Goal: Complete application form

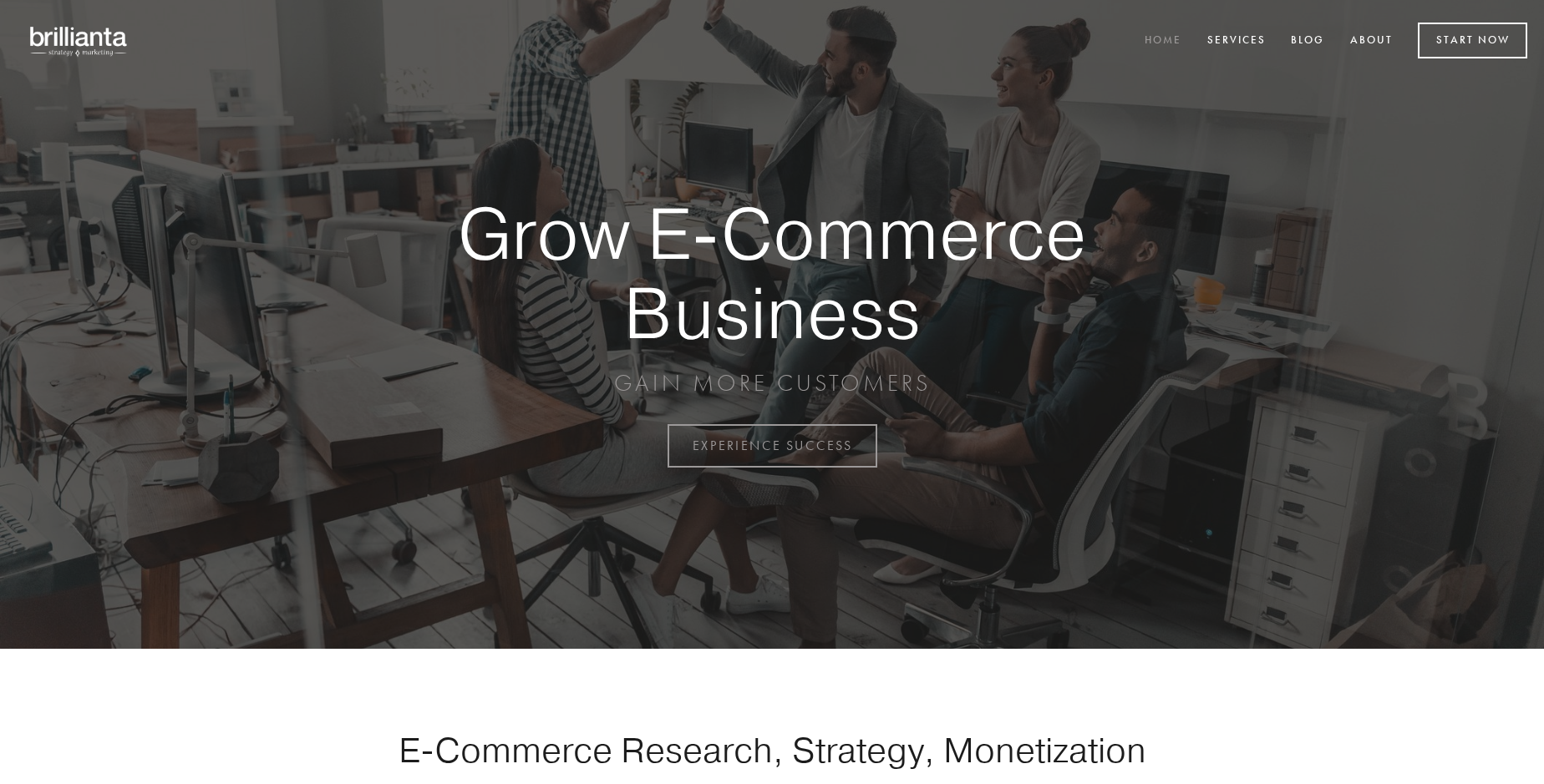
scroll to position [4379, 0]
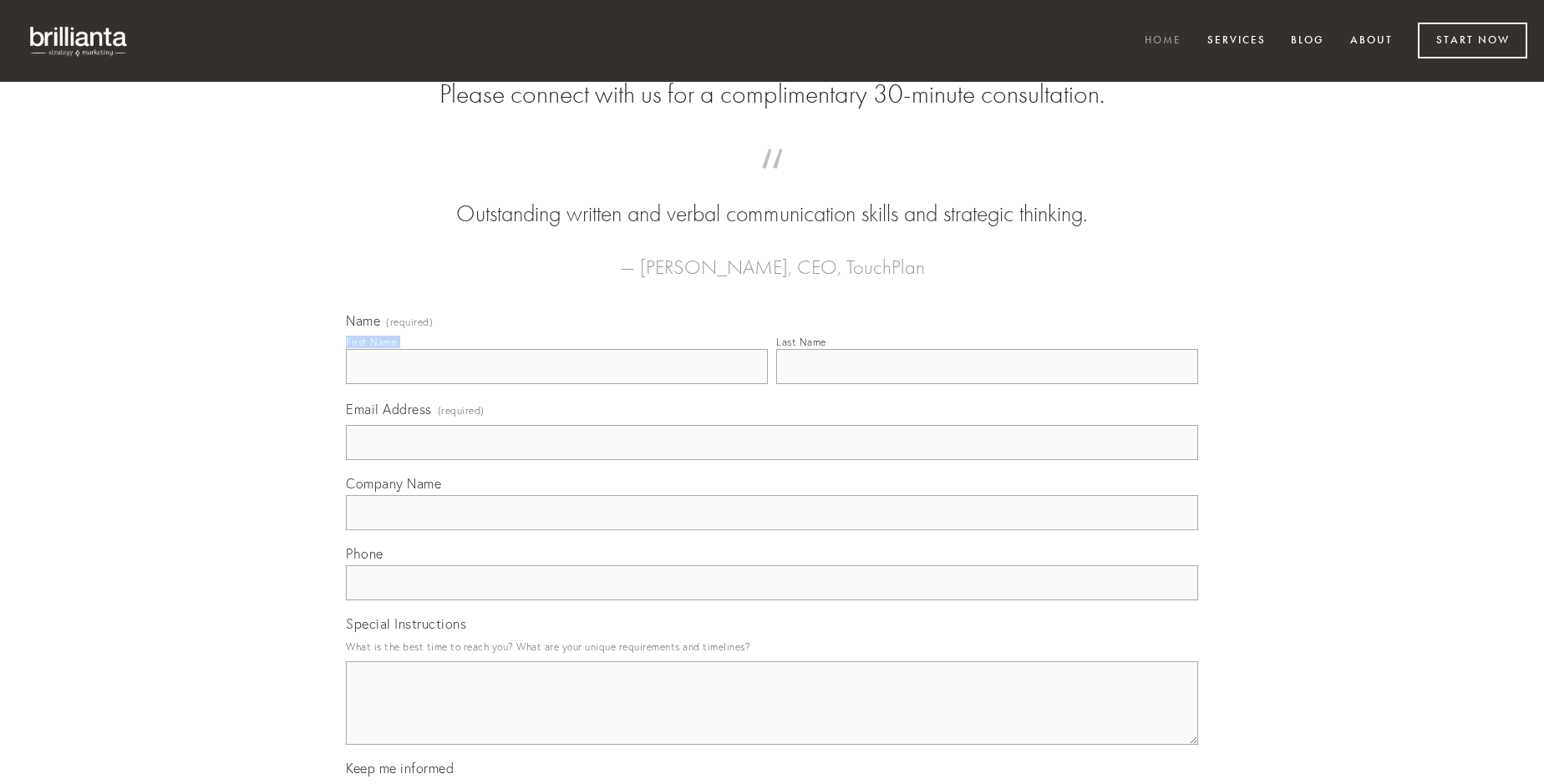
type input "[PERSON_NAME]"
click at [987, 385] on input "Last Name" at bounding box center [987, 366] width 422 height 35
type input "[PERSON_NAME]"
click at [772, 461] on input "Email Address (required)" at bounding box center [772, 442] width 852 height 35
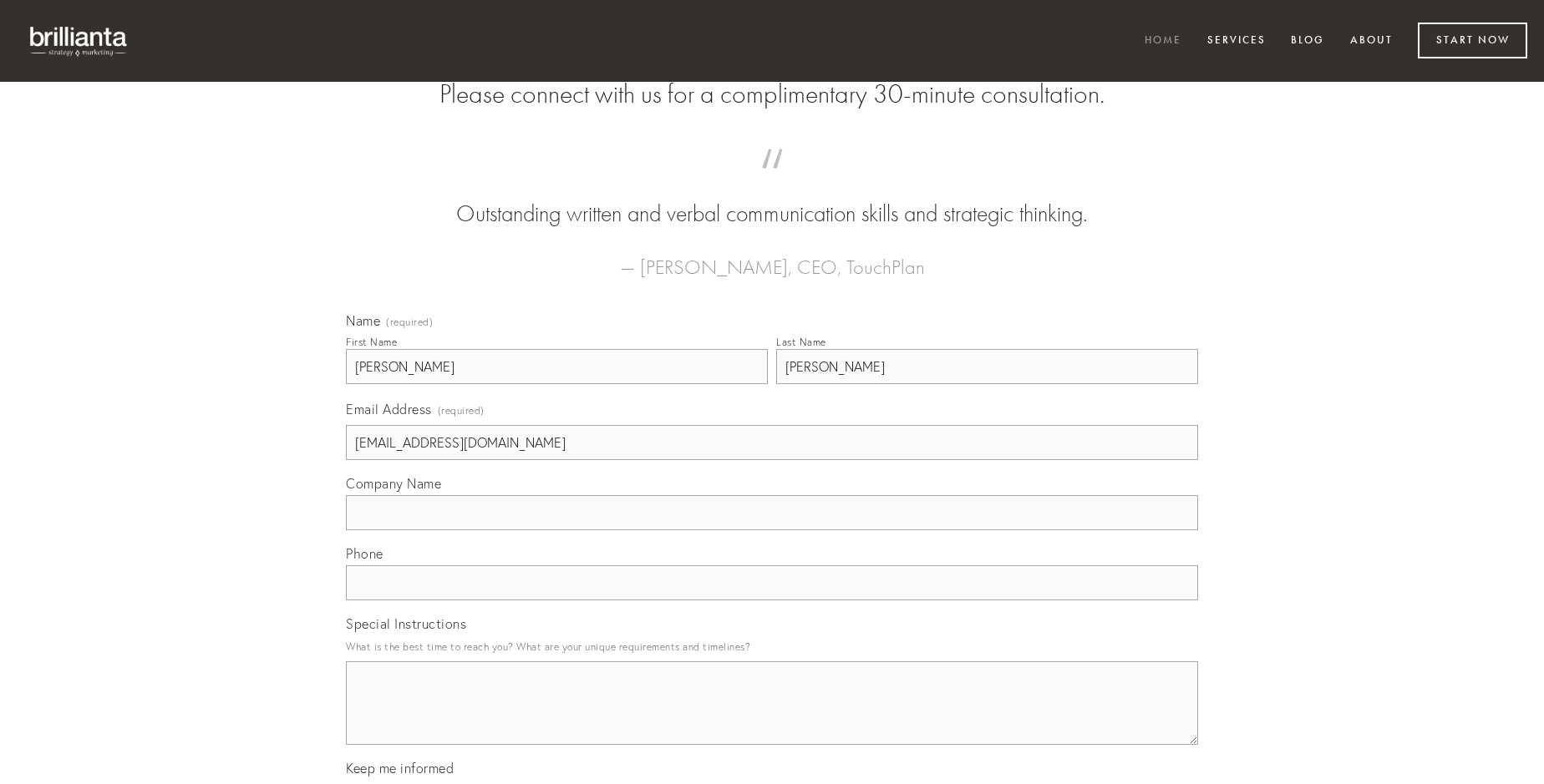
type input "[EMAIL_ADDRESS][DOMAIN_NAME]"
click at [772, 531] on input "Company Name" at bounding box center [772, 513] width 852 height 35
type input "dolorum"
click at [772, 600] on input "text" at bounding box center [772, 583] width 852 height 35
click at [772, 718] on textarea "Special Instructions" at bounding box center [772, 703] width 852 height 83
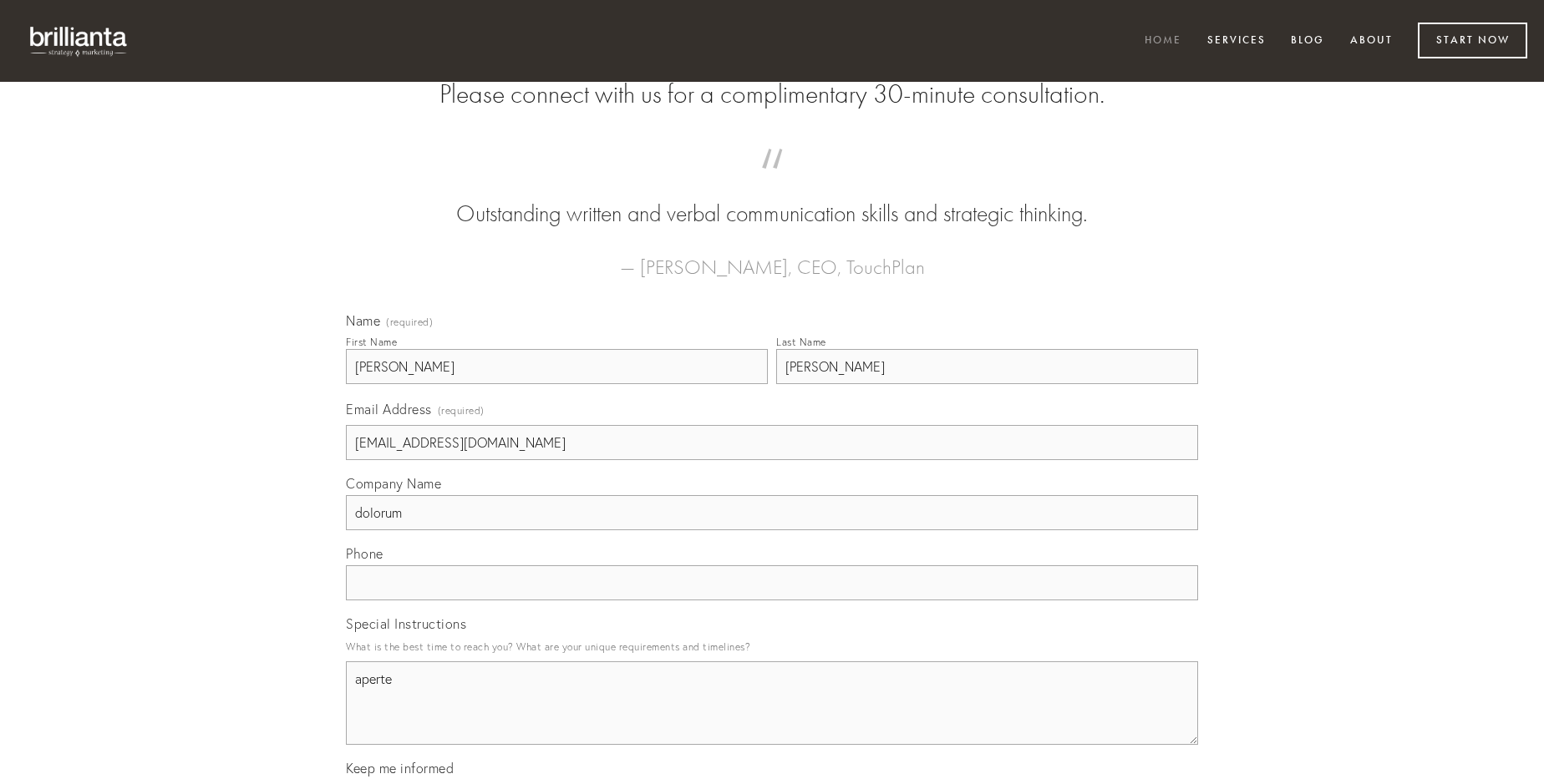
type textarea "aperte"
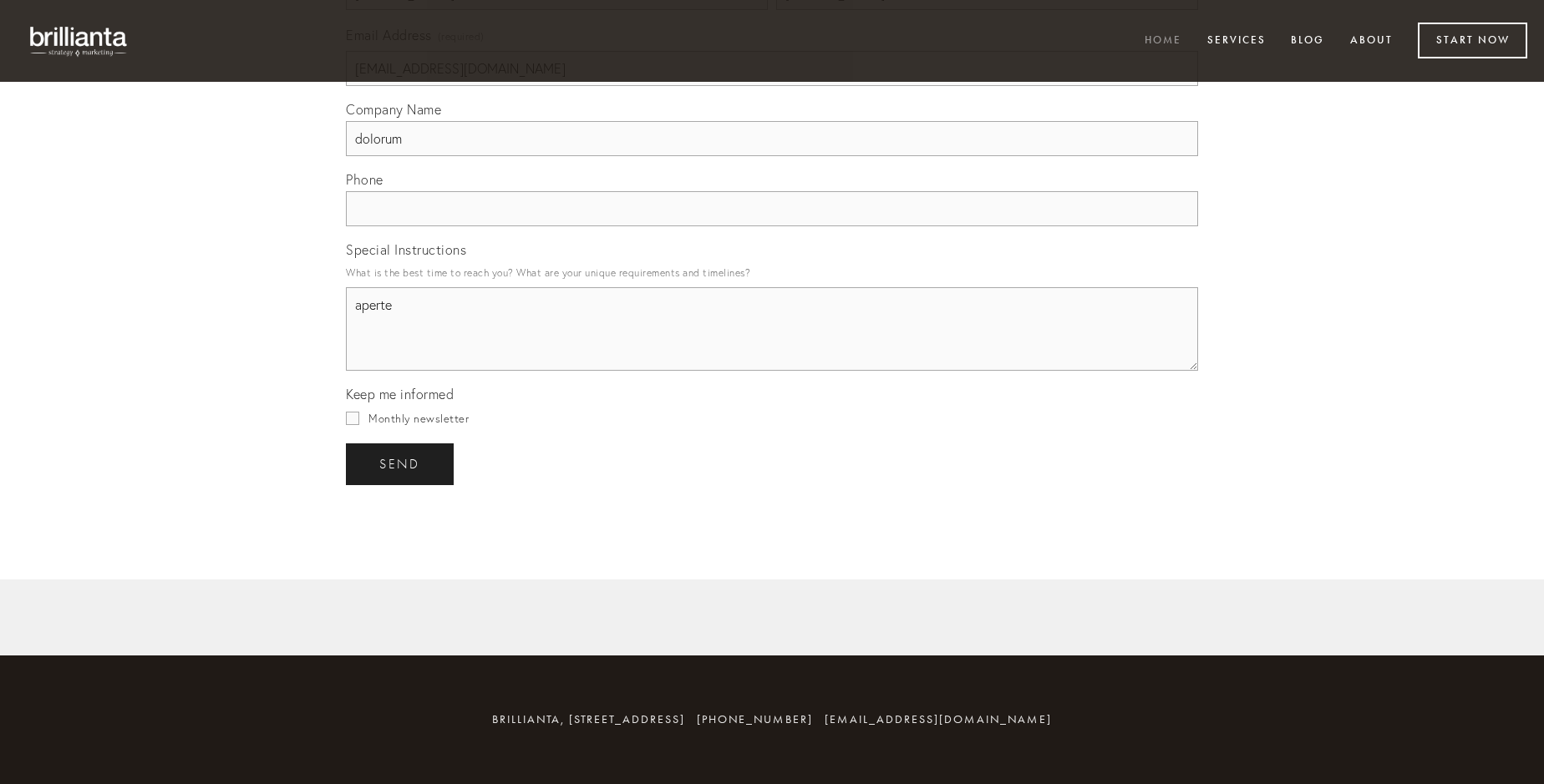
click at [401, 463] on span "send" at bounding box center [399, 464] width 41 height 15
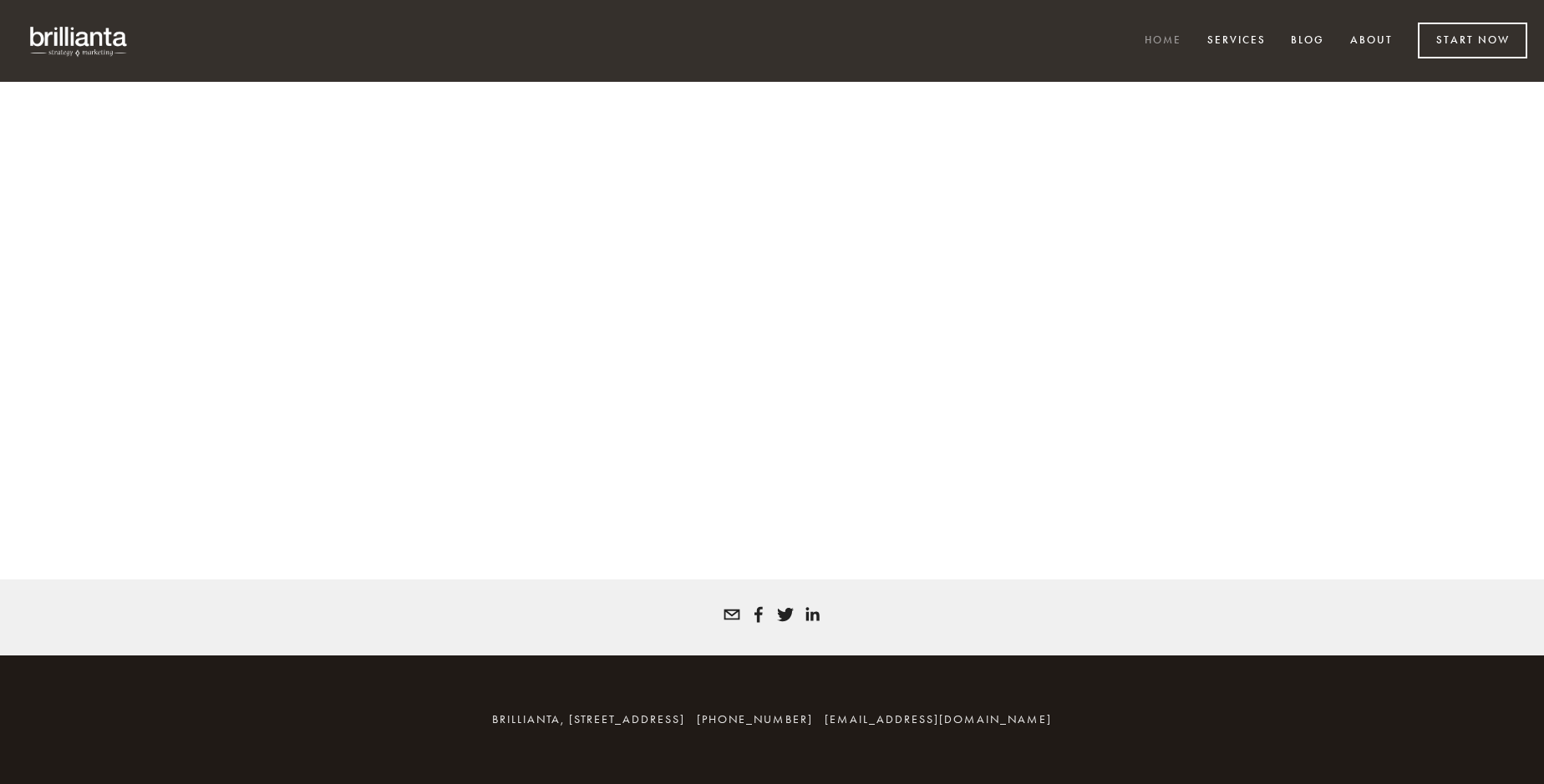
scroll to position [4356, 0]
